Goal: Transaction & Acquisition: Subscribe to service/newsletter

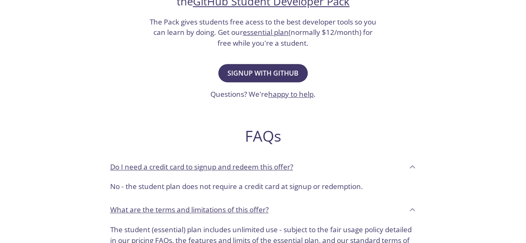
scroll to position [208, 0]
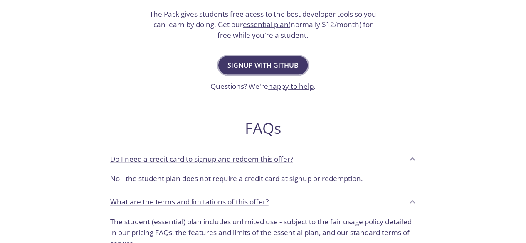
click at [272, 59] on button "Signup with GitHub" at bounding box center [262, 65] width 89 height 18
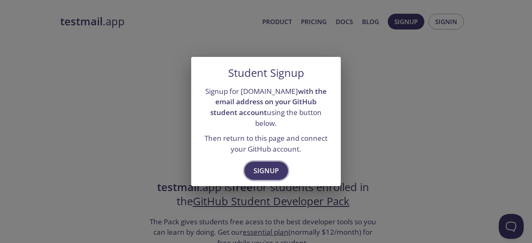
click at [262, 170] on span "Signup" at bounding box center [266, 171] width 25 height 12
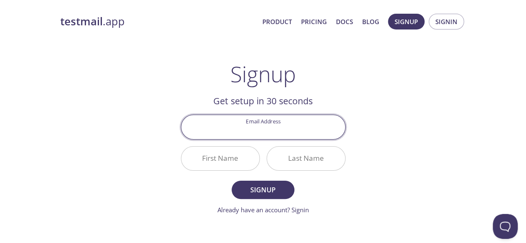
click at [275, 118] on input "Email Address" at bounding box center [263, 127] width 164 height 24
type input "[EMAIL_ADDRESS][DOMAIN_NAME]"
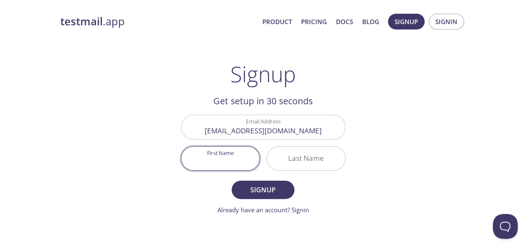
click at [229, 159] on input "First Name" at bounding box center [220, 159] width 78 height 24
type input "[PERSON_NAME]"
click at [274, 158] on input "Last Name" at bounding box center [306, 159] width 78 height 24
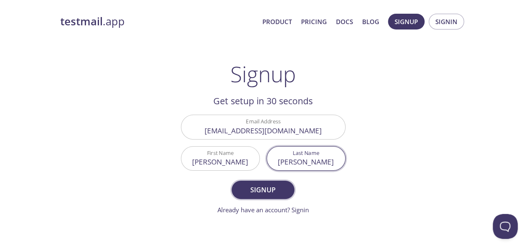
type input "[PERSON_NAME]"
click at [268, 189] on span "Signup" at bounding box center [263, 190] width 44 height 12
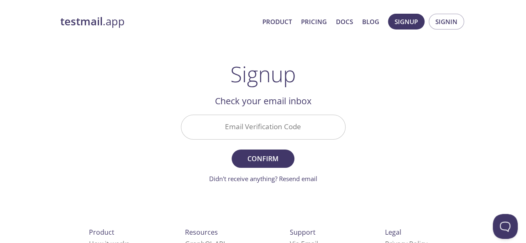
click at [275, 125] on input "Email Verification Code" at bounding box center [263, 127] width 164 height 24
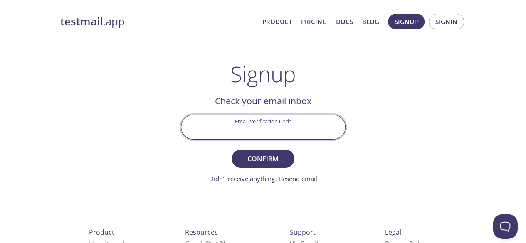
paste input "VWVVQLV"
type input "VWVVQLV"
click at [274, 160] on span "Confirm" at bounding box center [263, 159] width 44 height 12
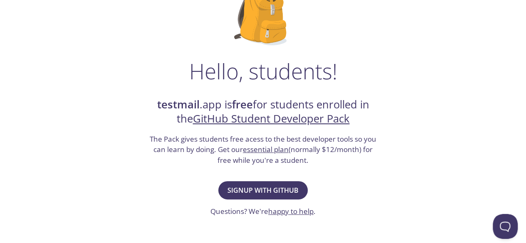
scroll to position [83, 0]
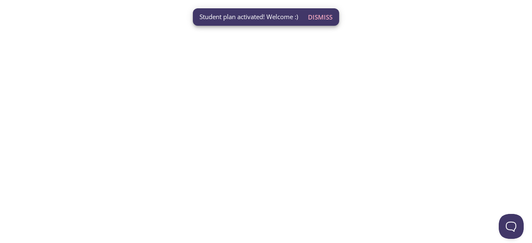
click at [320, 20] on span "Dismiss" at bounding box center [320, 17] width 25 height 11
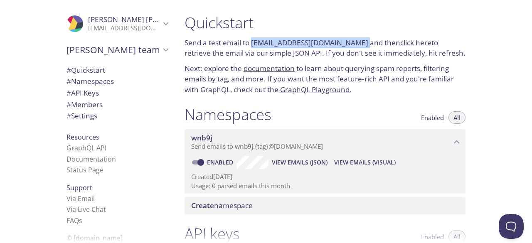
drag, startPoint x: 357, startPoint y: 44, endPoint x: 251, endPoint y: 43, distance: 105.2
click at [251, 43] on p "Send a test email to [EMAIL_ADDRESS][DOMAIN_NAME] and then click here to retrie…" at bounding box center [325, 47] width 281 height 21
copy p "[EMAIL_ADDRESS][DOMAIN_NAME]"
click at [401, 44] on link "click here" at bounding box center [415, 43] width 31 height 10
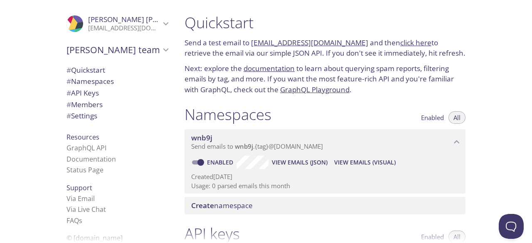
click at [382, 105] on div "Namespaces Enabled All" at bounding box center [325, 115] width 281 height 21
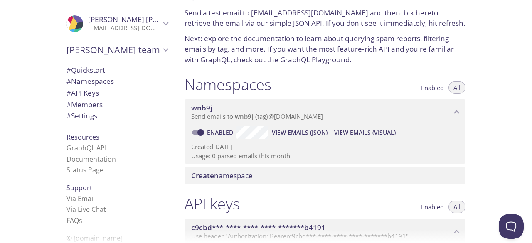
scroll to position [42, 0]
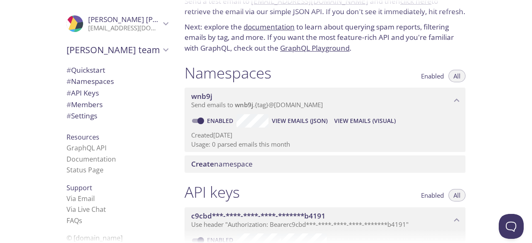
click at [299, 120] on span "View Emails (JSON)" at bounding box center [300, 121] width 56 height 10
click at [372, 122] on span "View Emails (Visual)" at bounding box center [365, 121] width 62 height 10
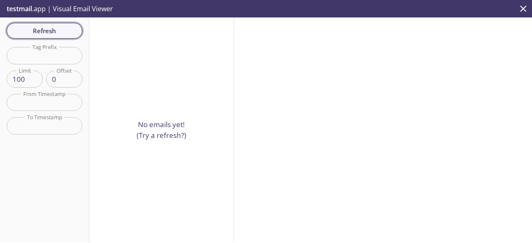
click at [46, 31] on span "Refresh" at bounding box center [44, 30] width 62 height 11
click at [520, 10] on icon "close" at bounding box center [523, 8] width 11 height 11
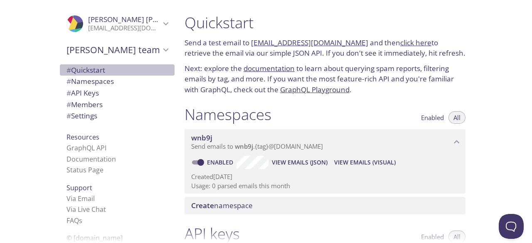
click at [96, 69] on span "# Quickstart" at bounding box center [85, 70] width 39 height 10
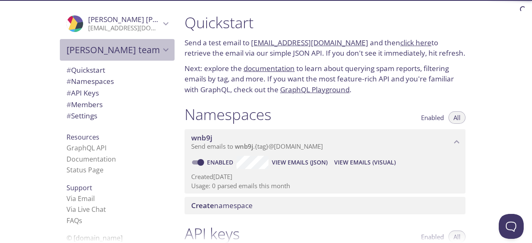
click at [160, 48] on icon "Ibrahim's team" at bounding box center [165, 49] width 11 height 11
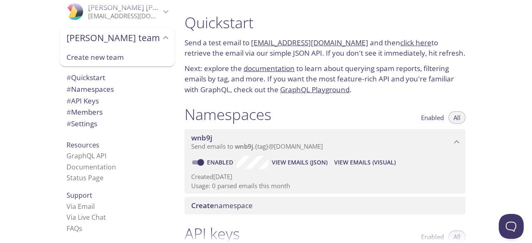
scroll to position [24, 0]
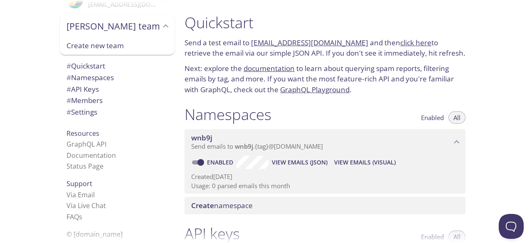
click at [400, 44] on link "click here" at bounding box center [415, 43] width 31 height 10
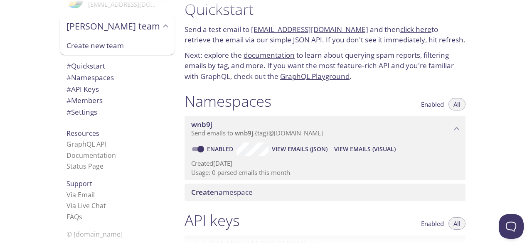
click at [276, 133] on span "Send emails to wnb9j . {tag} @[DOMAIN_NAME]" at bounding box center [257, 133] width 132 height 8
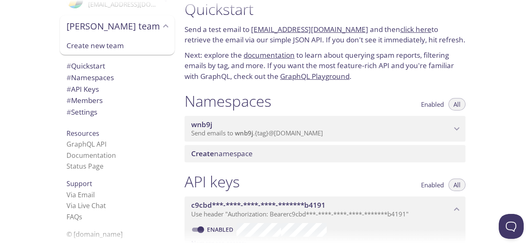
click at [276, 133] on span "Send emails to wnb9j . {tag} @[DOMAIN_NAME]" at bounding box center [257, 133] width 132 height 8
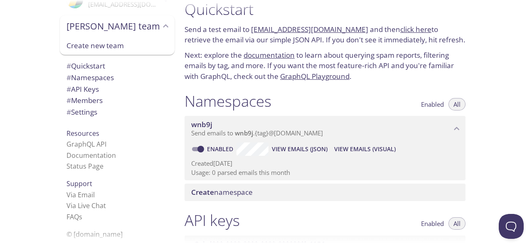
scroll to position [0, 0]
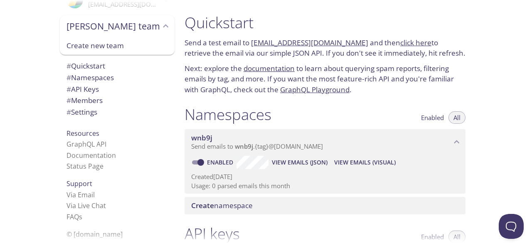
click at [280, 66] on link "documentation" at bounding box center [269, 69] width 51 height 10
click at [361, 160] on span "View Emails (Visual)" at bounding box center [365, 163] width 62 height 10
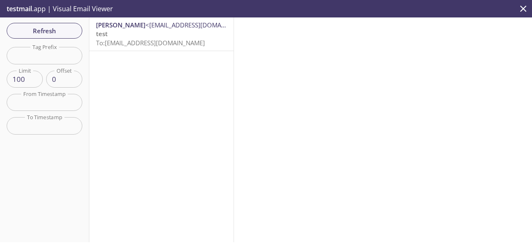
click at [166, 39] on span "To: [EMAIL_ADDRESS][DOMAIN_NAME]" at bounding box center [150, 43] width 109 height 8
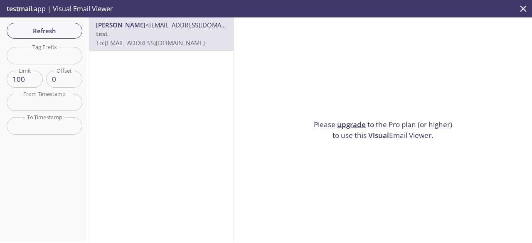
click at [525, 7] on icon "close" at bounding box center [523, 8] width 11 height 11
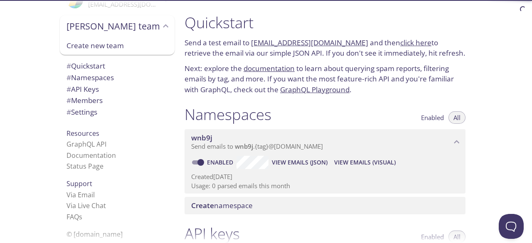
click at [308, 164] on span "View Emails (JSON)" at bounding box center [300, 163] width 56 height 10
